Goal: Entertainment & Leisure: Consume media (video, audio)

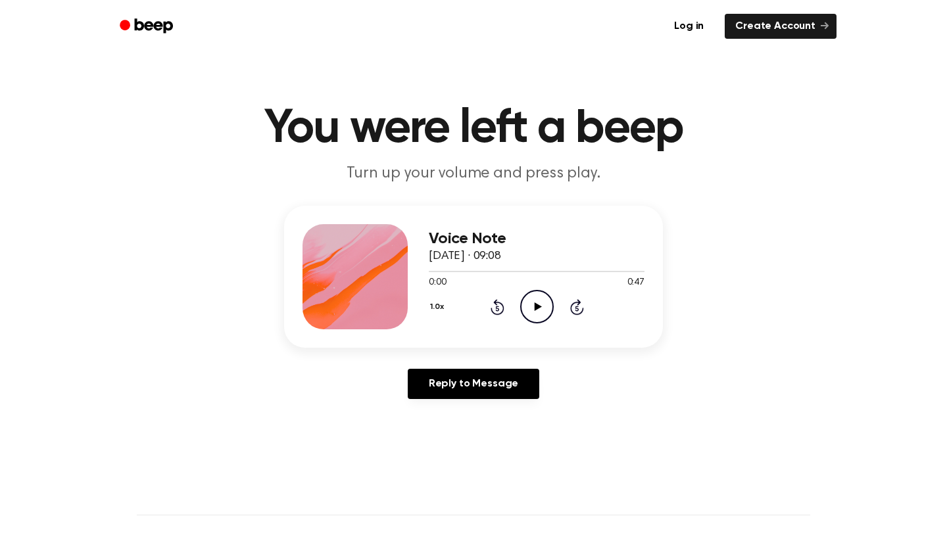
click at [535, 310] on icon at bounding box center [537, 306] width 7 height 9
click at [533, 307] on icon "Play Audio" at bounding box center [537, 307] width 34 height 34
click at [542, 316] on icon "Play Audio" at bounding box center [537, 307] width 34 height 34
click at [539, 305] on icon "Play Audio" at bounding box center [537, 307] width 34 height 34
click at [527, 308] on icon "Play Audio" at bounding box center [537, 307] width 34 height 34
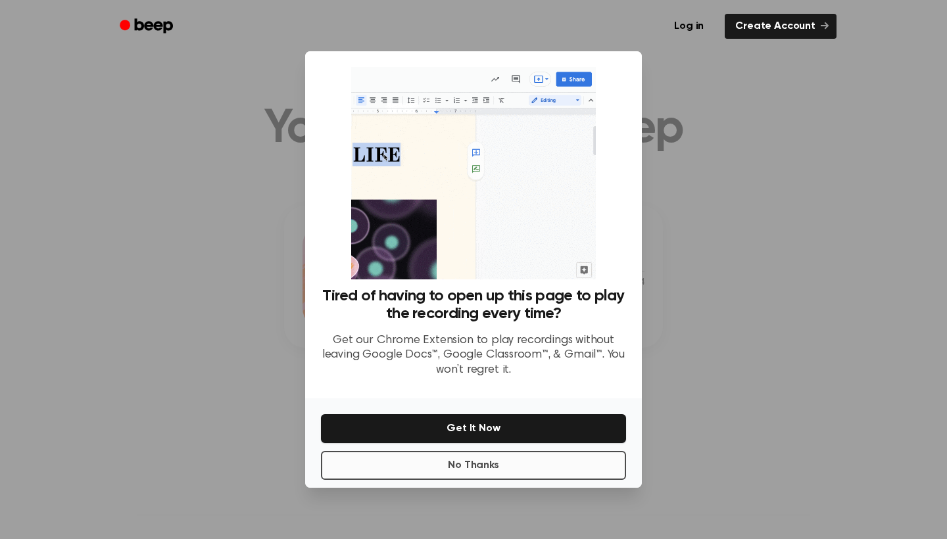
click at [573, 472] on button "No Thanks" at bounding box center [473, 465] width 305 height 29
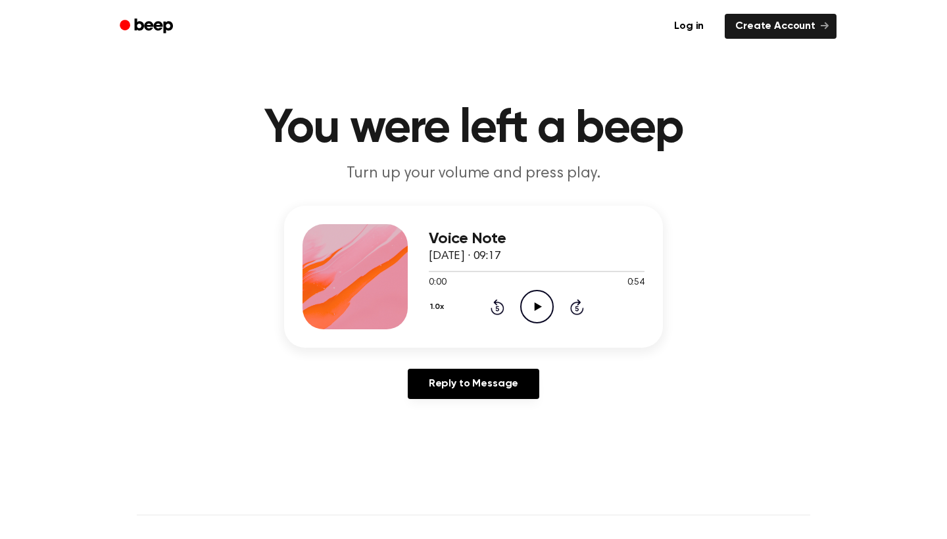
click at [543, 307] on icon "Play Audio" at bounding box center [537, 307] width 34 height 34
click at [540, 300] on icon "Play Audio" at bounding box center [537, 307] width 34 height 34
click at [540, 310] on icon "Play Audio" at bounding box center [537, 307] width 34 height 34
click at [543, 311] on icon "Play Audio" at bounding box center [537, 307] width 34 height 34
click at [544, 303] on icon "Play Audio" at bounding box center [537, 307] width 34 height 34
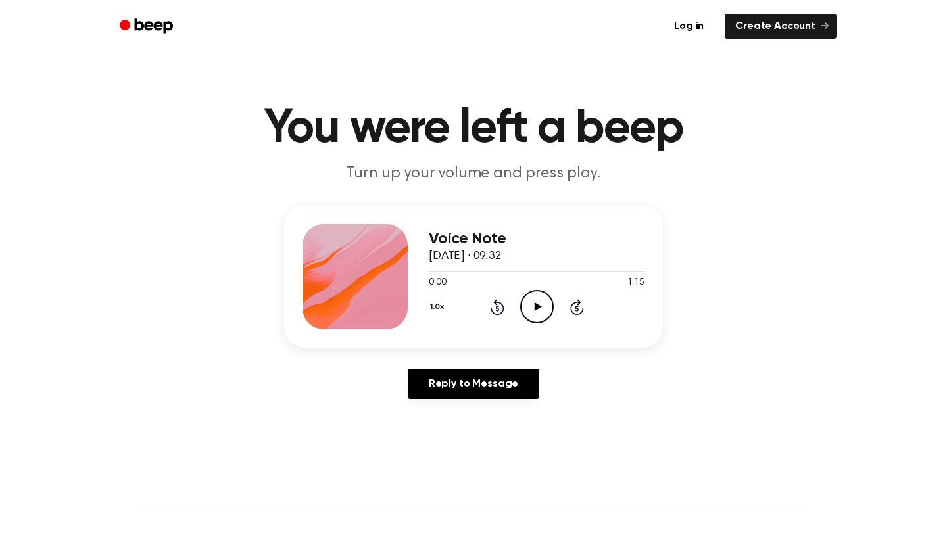
click at [537, 304] on icon "Play Audio" at bounding box center [537, 307] width 34 height 34
click at [540, 305] on icon "Play Audio" at bounding box center [537, 307] width 34 height 34
click at [573, 1] on div "Log in Create Account" at bounding box center [473, 26] width 726 height 53
click at [540, 301] on icon "Play Audio" at bounding box center [537, 307] width 34 height 34
